Goal: Task Accomplishment & Management: Complete application form

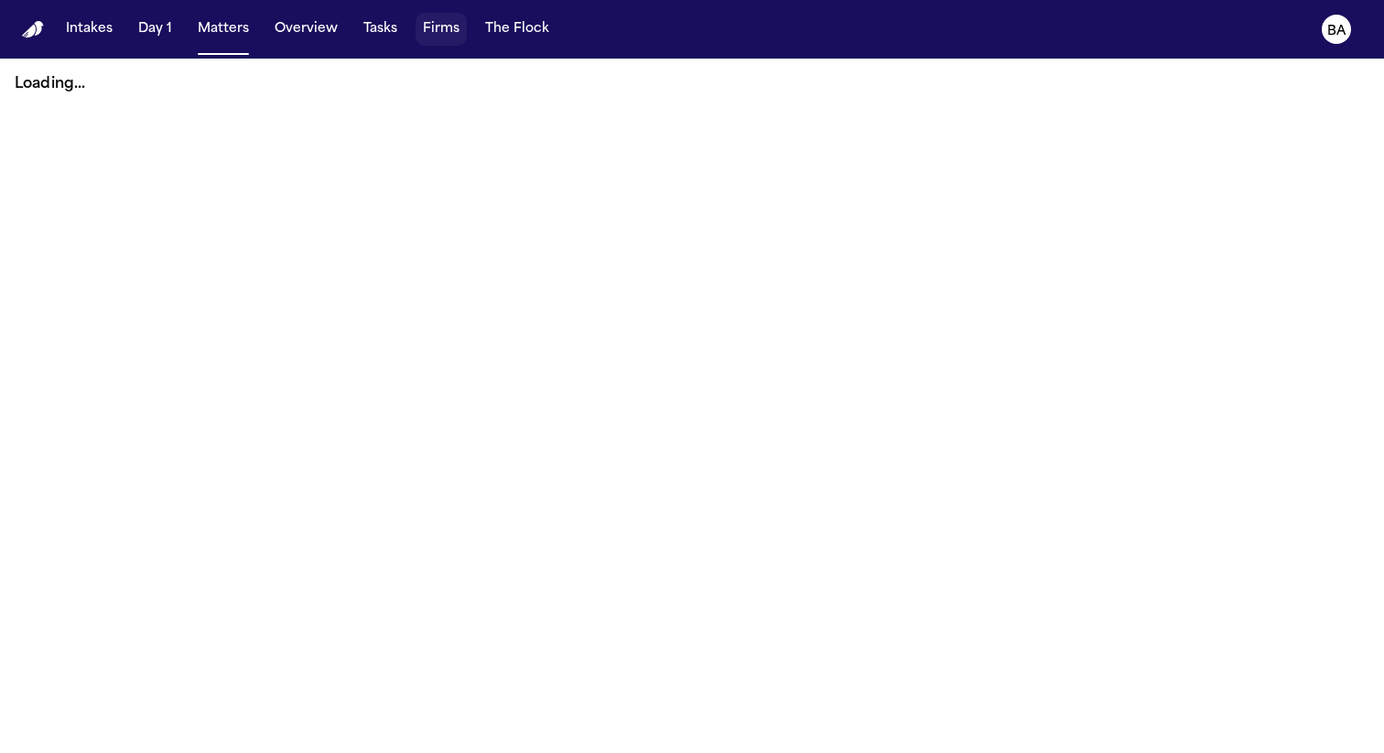
click at [428, 36] on button "Firms" at bounding box center [441, 29] width 51 height 33
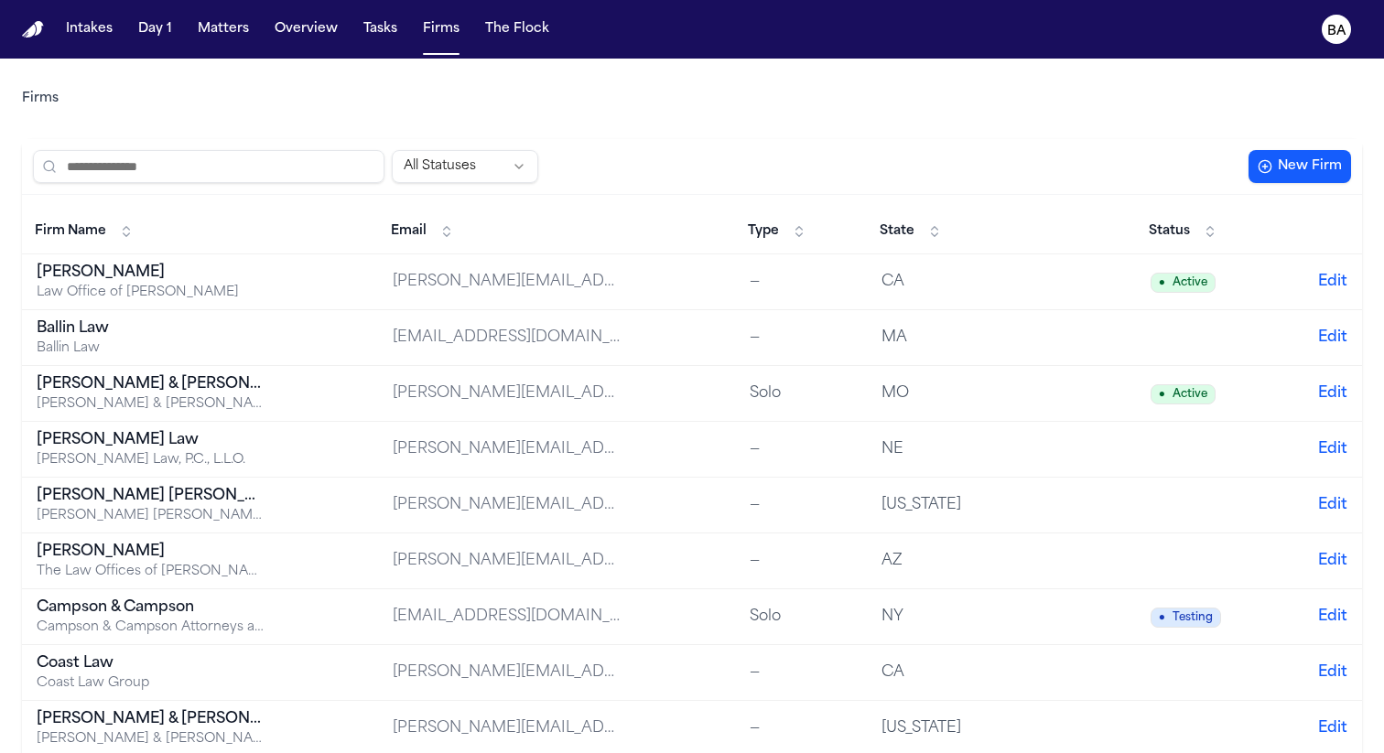
click at [259, 172] on input "search" at bounding box center [209, 166] width 352 height 33
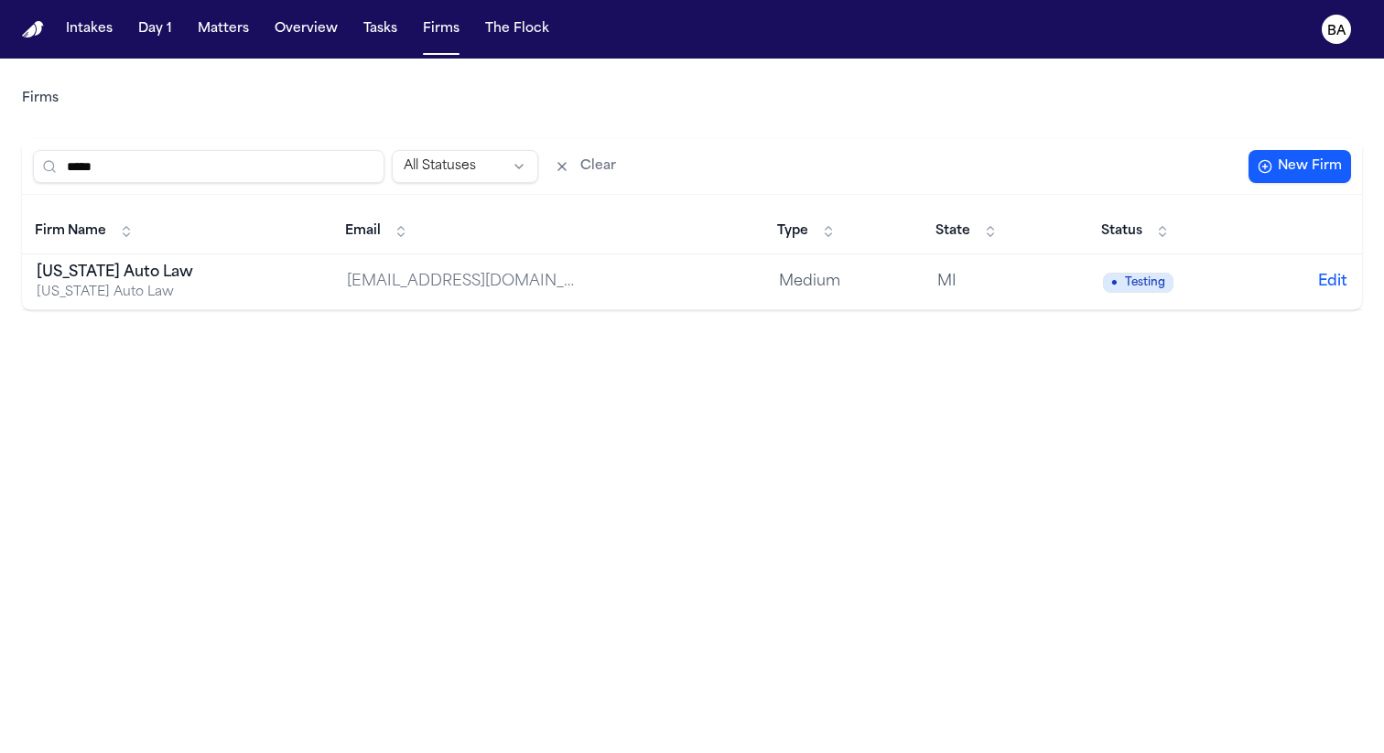
type input "*****"
click at [201, 265] on div "[US_STATE] Auto Law" at bounding box center [151, 273] width 229 height 22
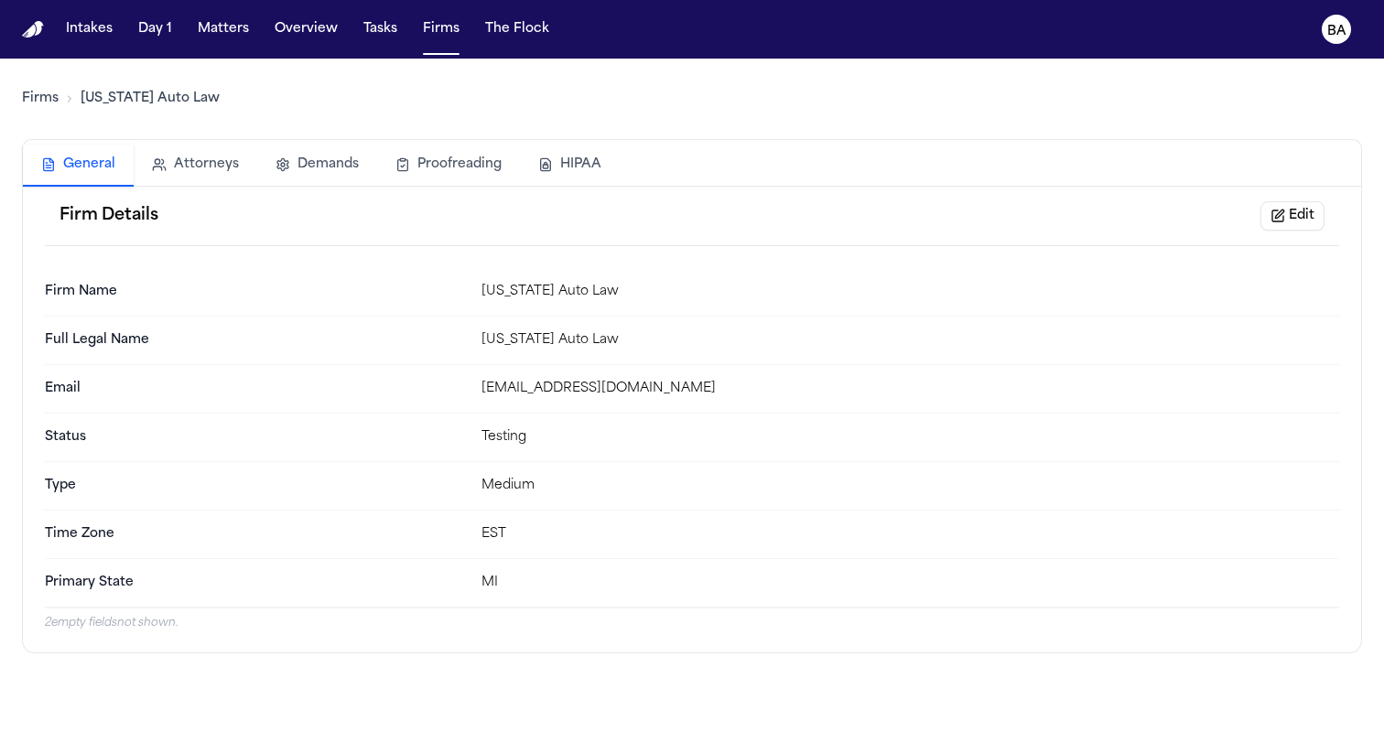
click at [601, 168] on button "HIPAA" at bounding box center [570, 165] width 100 height 40
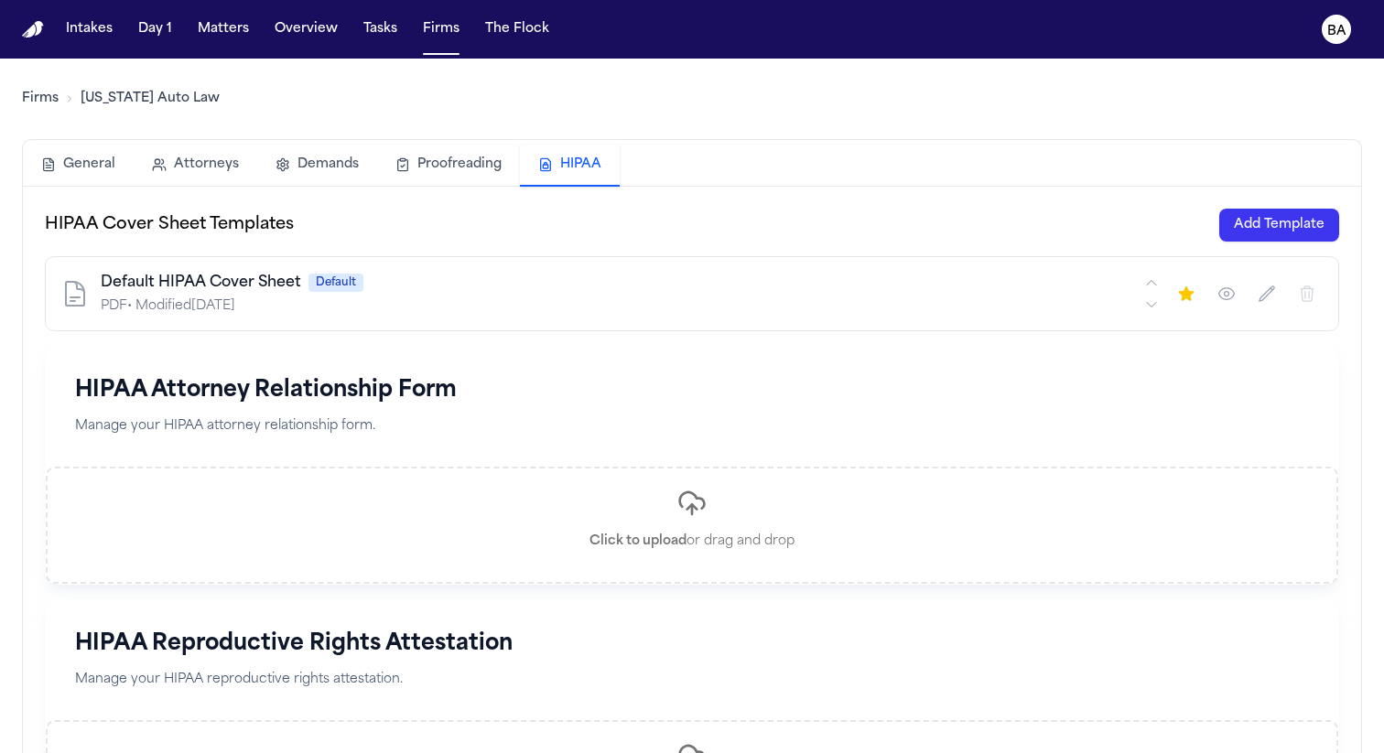
click at [1261, 216] on button "Add Template" at bounding box center [1279, 225] width 120 height 33
click at [1333, 41] on icon "BA" at bounding box center [1336, 29] width 29 height 29
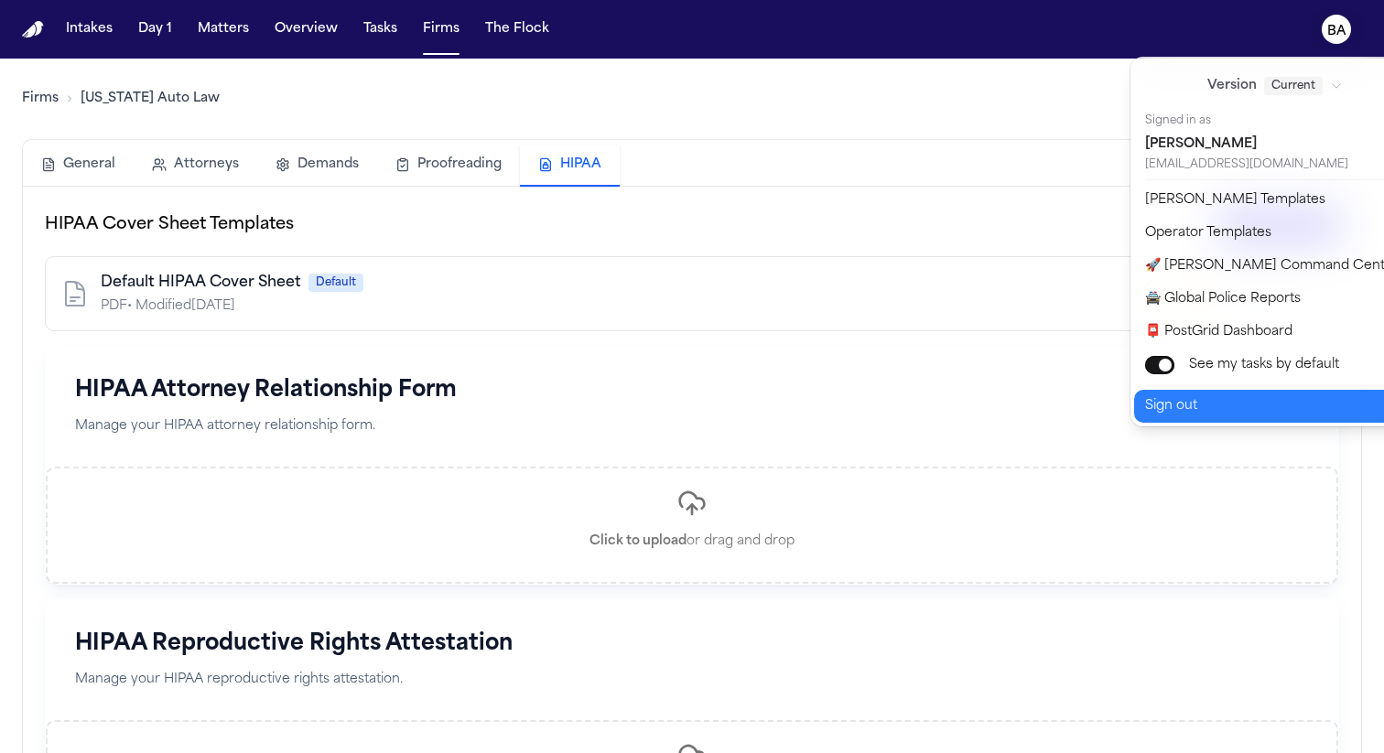
click at [1206, 402] on button "Sign out" at bounding box center [1286, 406] width 305 height 33
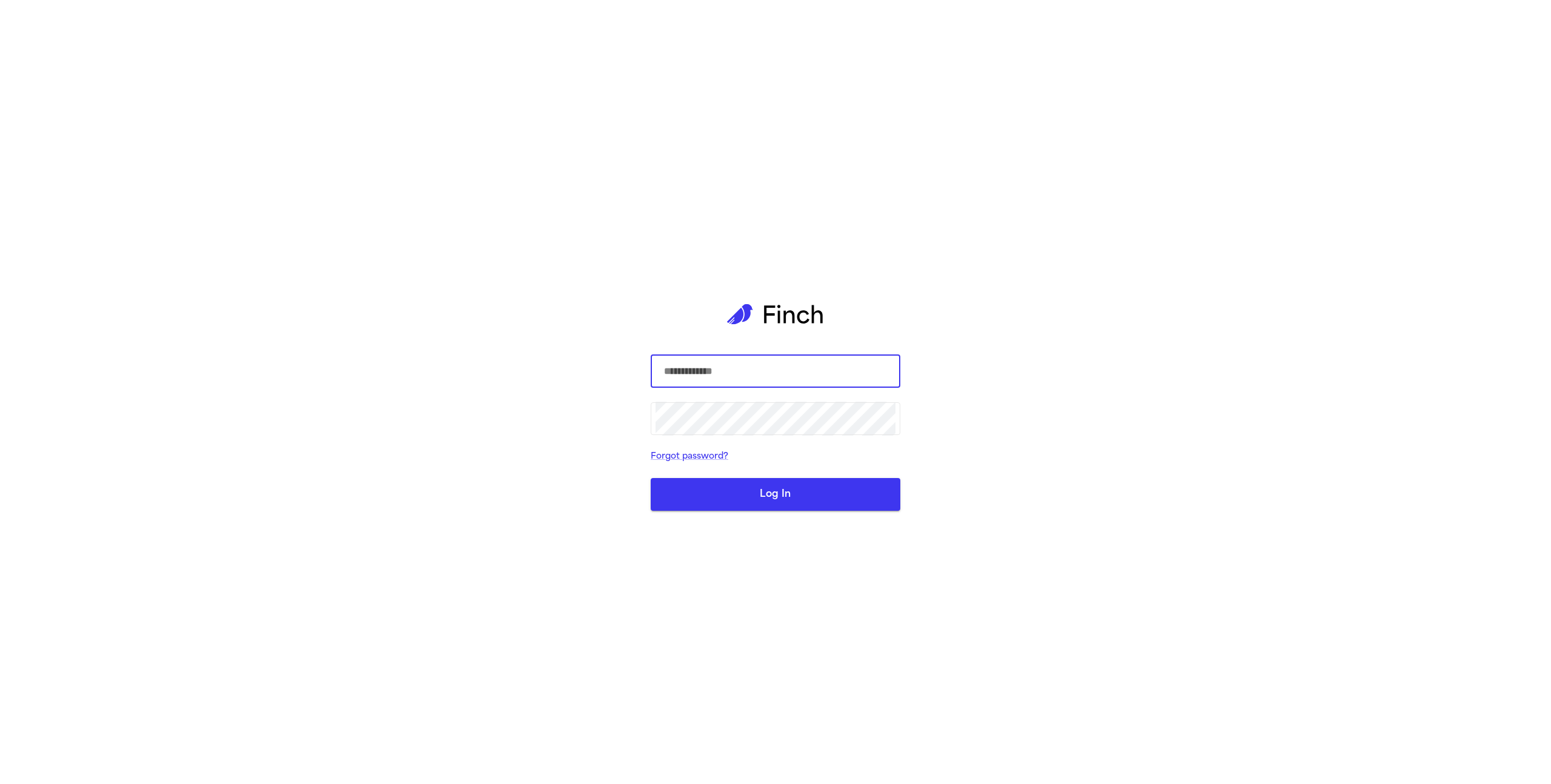
click at [0, 783] on com-1password-button at bounding box center [0, 784] width 0 height 0
type input "**********"
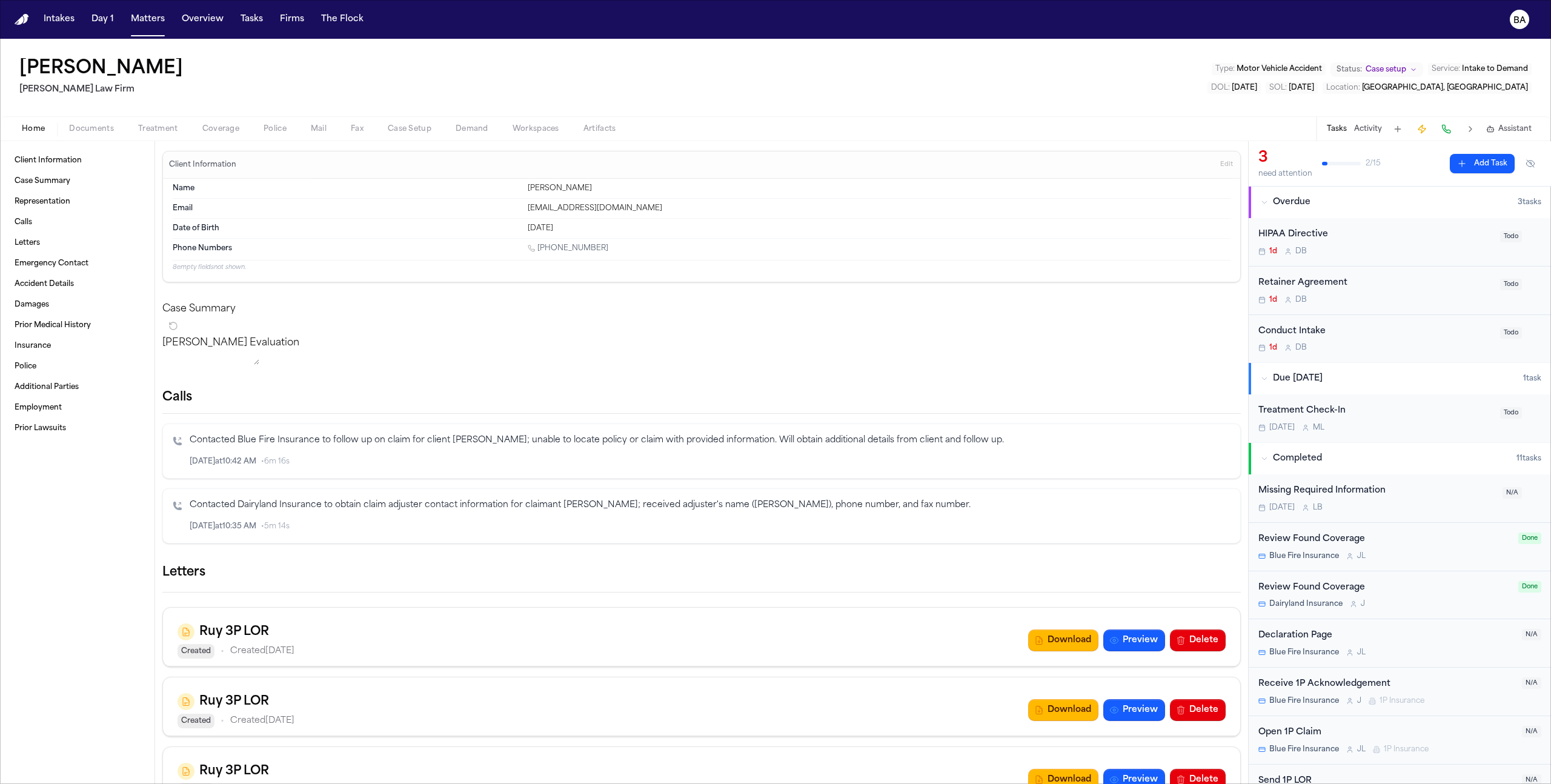
click at [1221, 164] on span "Edit" at bounding box center [1227, 165] width 13 height 9
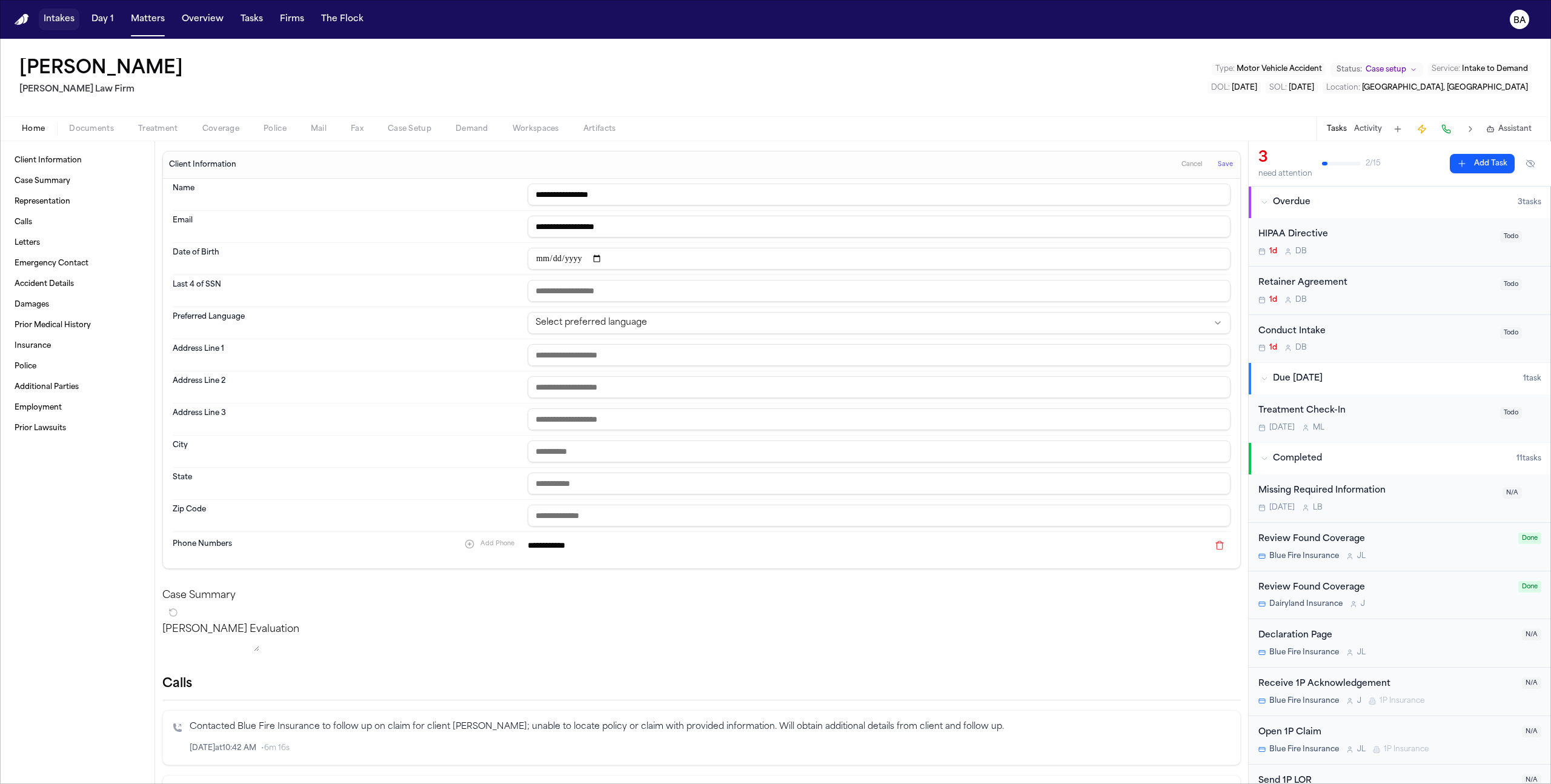
click at [51, 17] on button "Intakes" at bounding box center [59, 19] width 40 height 22
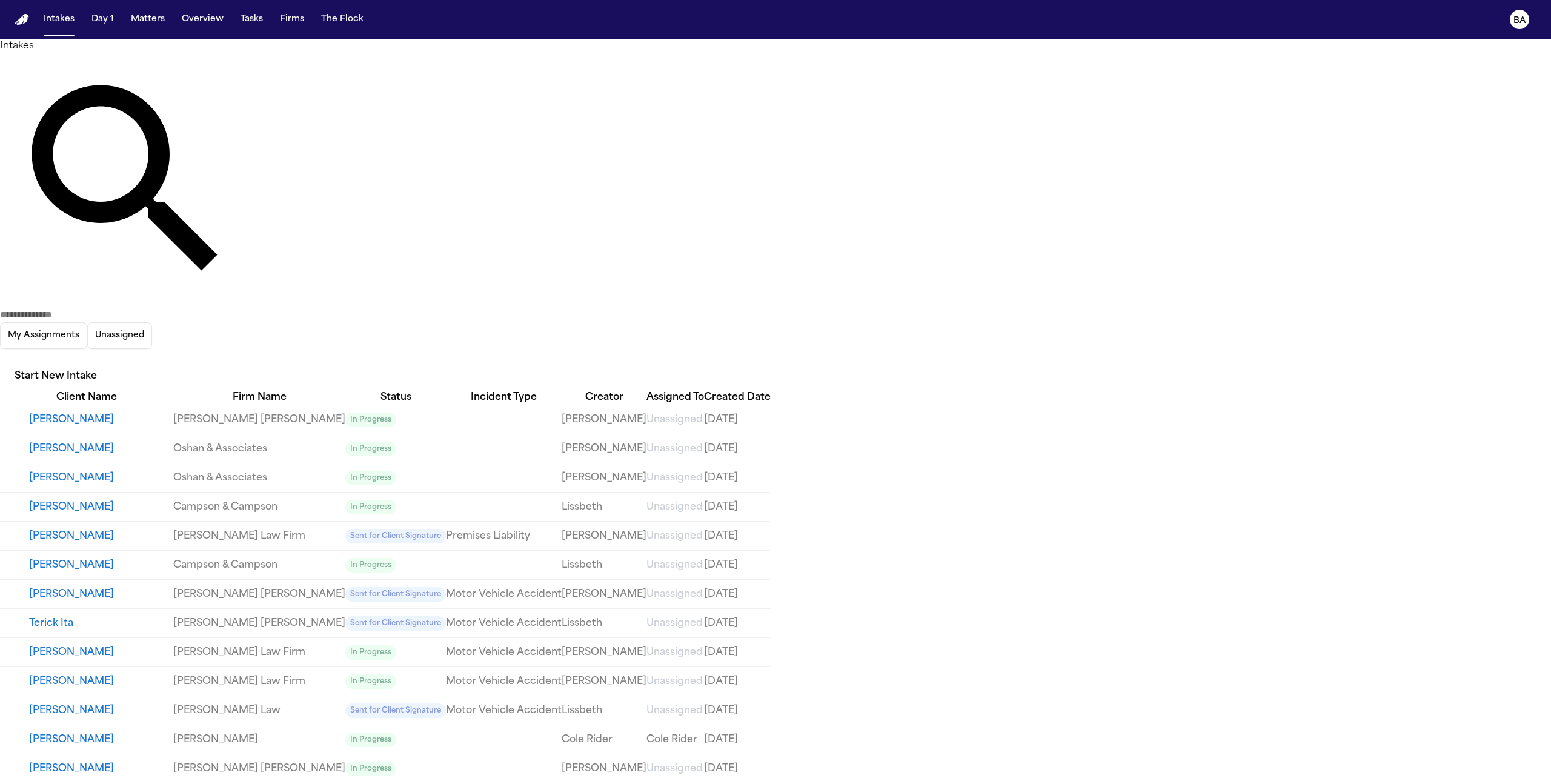
click at [74, 412] on button "[PERSON_NAME]" at bounding box center [101, 419] width 144 height 15
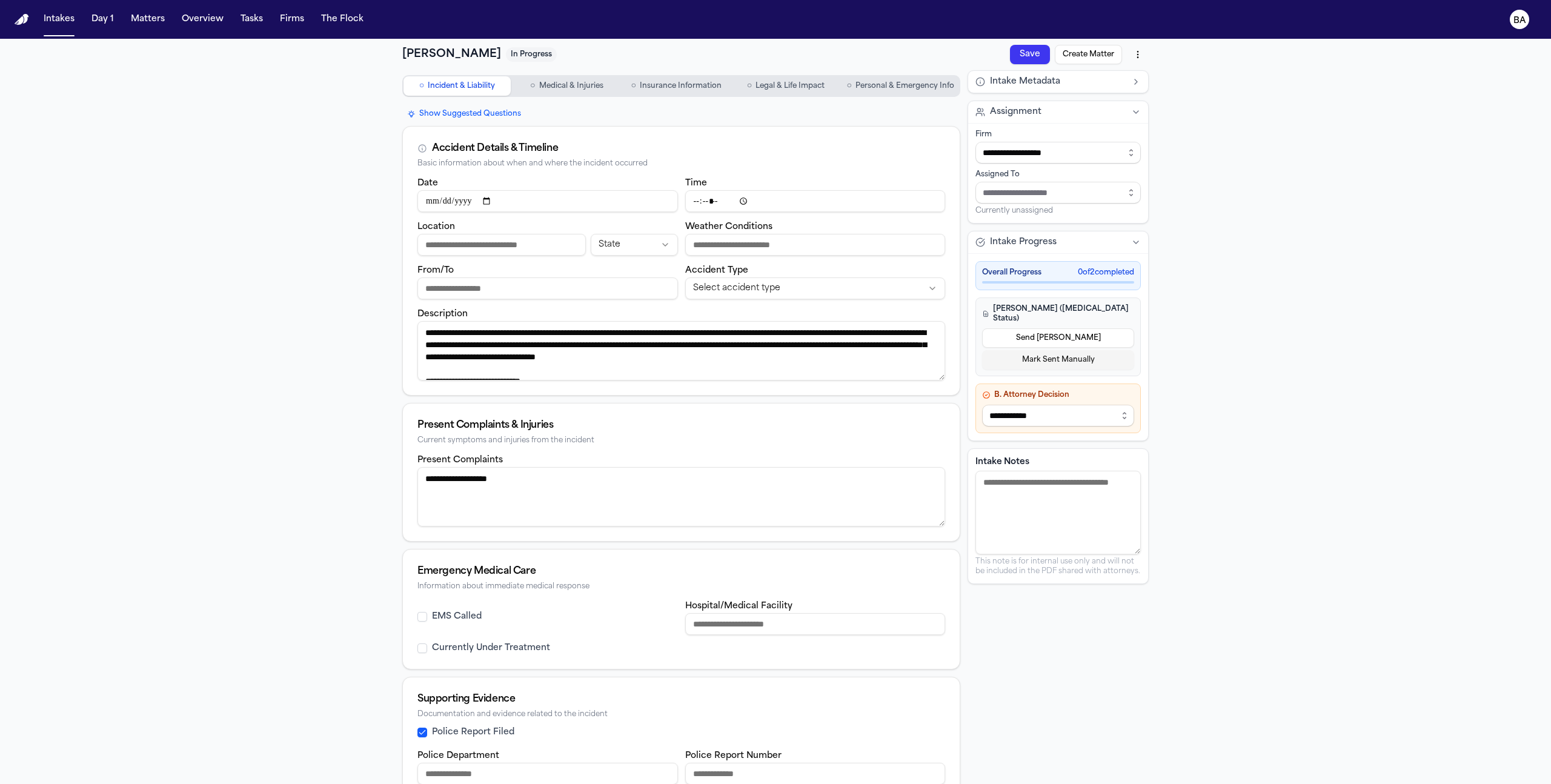
click at [880, 82] on span "Personal & Emergency Info" at bounding box center [905, 86] width 99 height 10
